Goal: Task Accomplishment & Management: Manage account settings

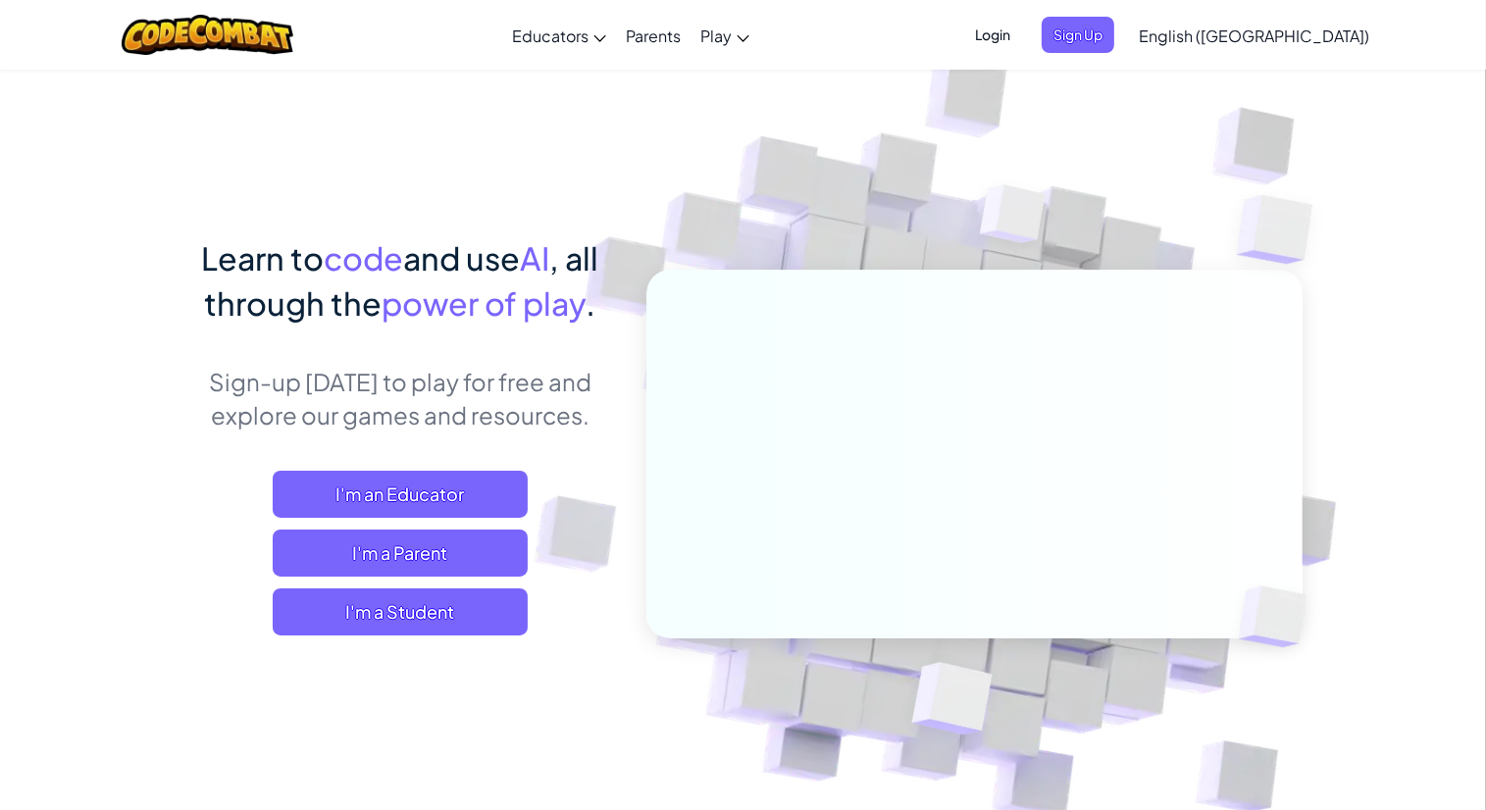
click at [1022, 26] on span "Login" at bounding box center [992, 35] width 59 height 36
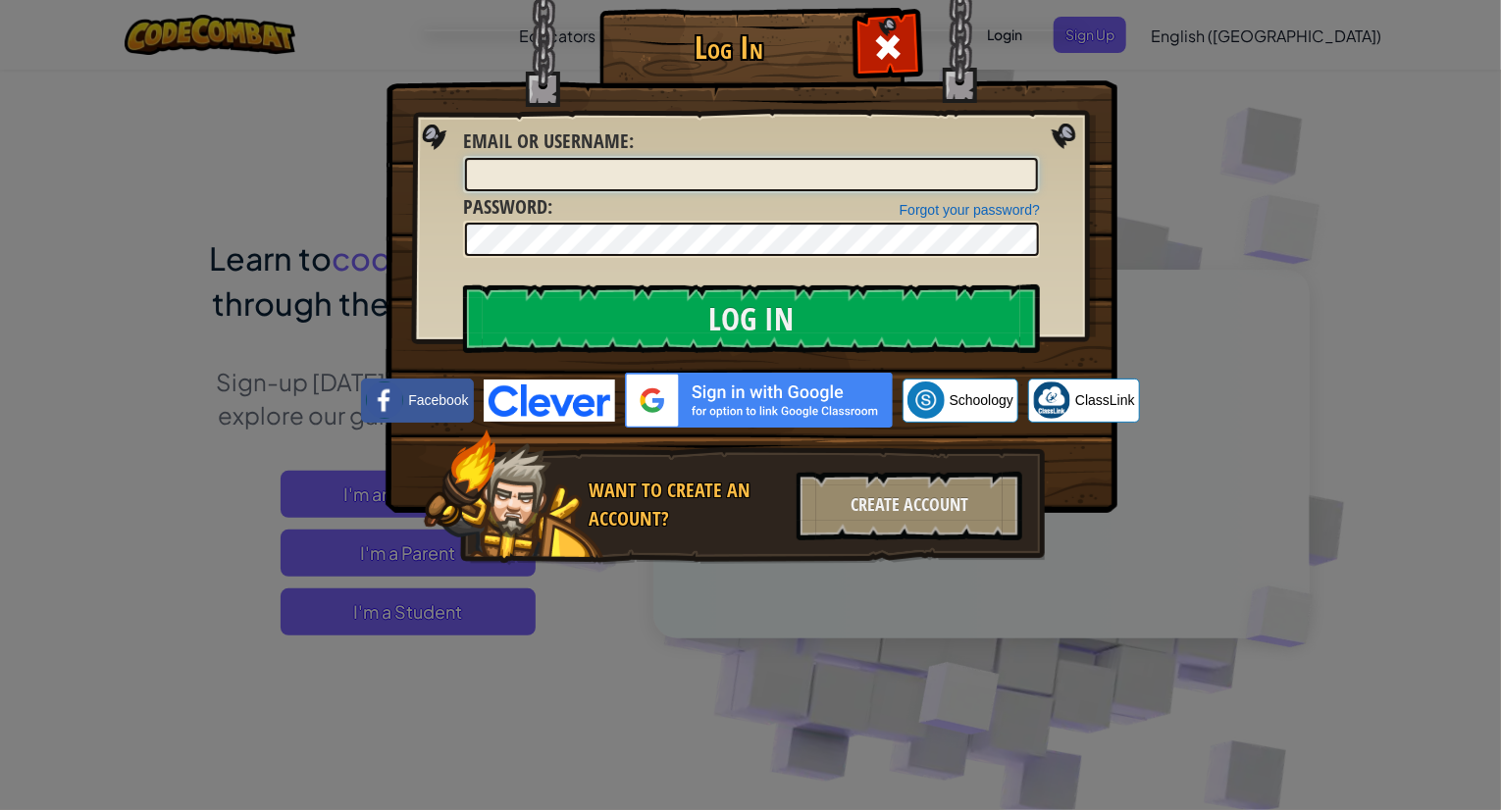
type input "[PERSON_NAME] Temesgen8"
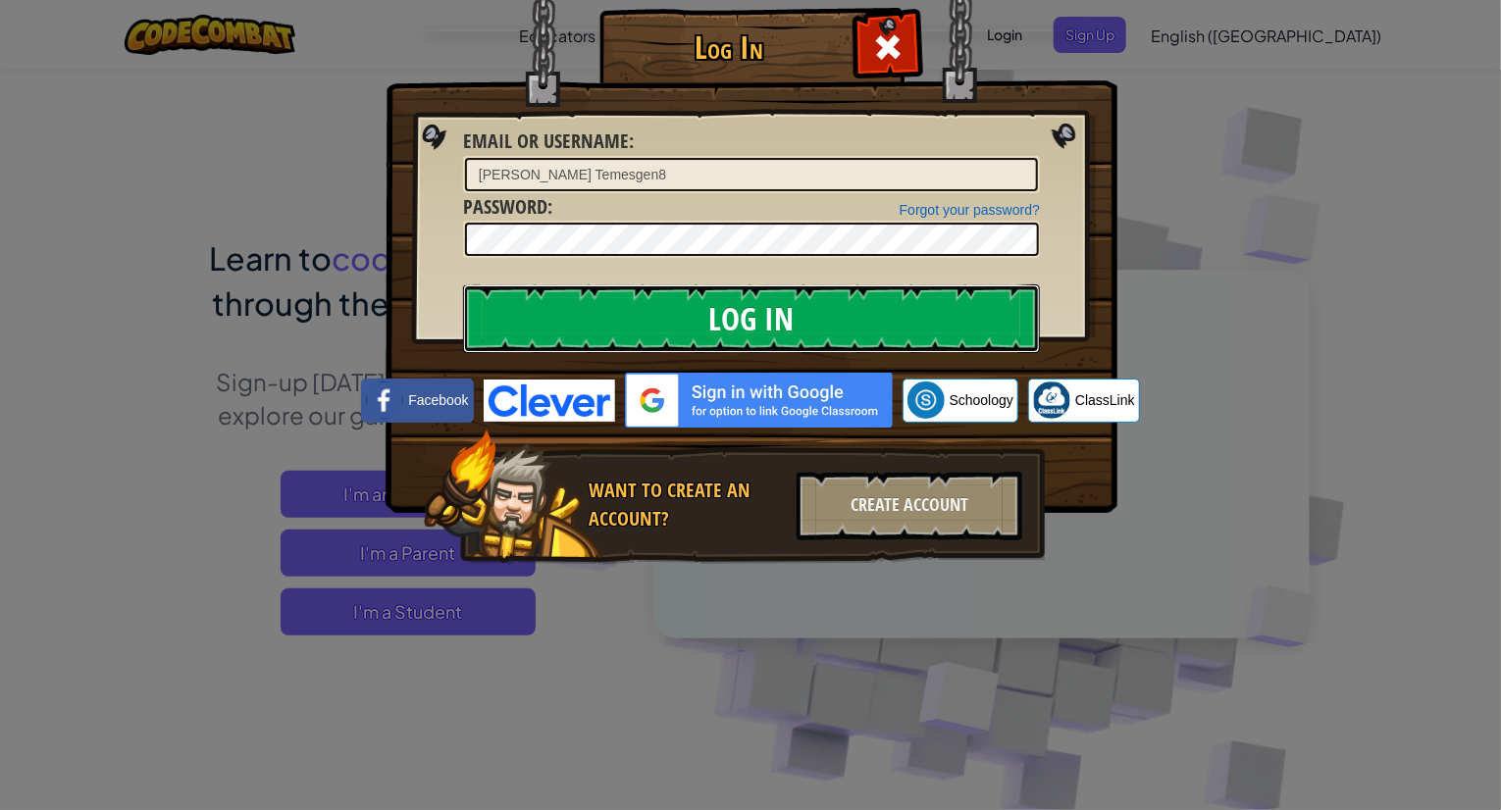
click at [764, 328] on input "Log In" at bounding box center [751, 318] width 577 height 69
